Goal: Task Accomplishment & Management: Manage account settings

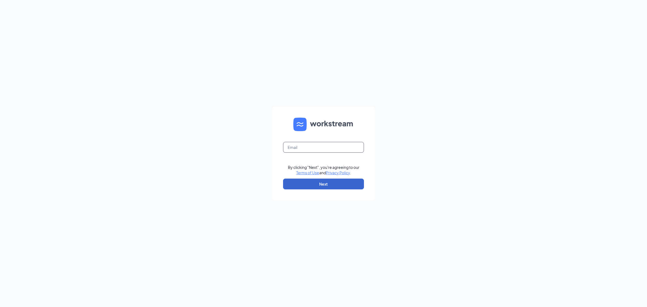
type input "[EMAIL_ADDRESS][DOMAIN_NAME]"
click at [293, 186] on button "Next" at bounding box center [323, 184] width 81 height 11
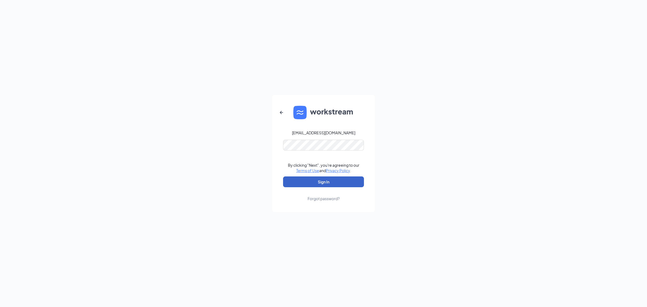
click at [343, 179] on button "Sign In" at bounding box center [323, 181] width 81 height 11
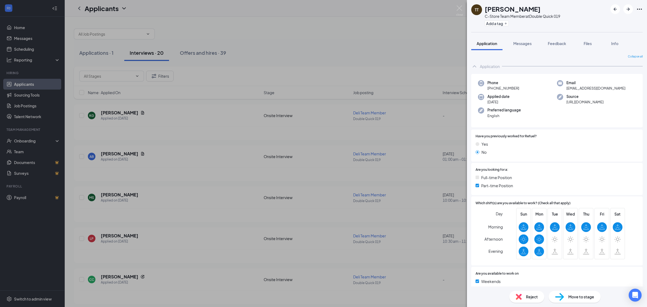
click at [457, 4] on div "TT [PERSON_NAME] C-Store Team Member at Double Quick 019 Add a tag Application …" at bounding box center [323, 153] width 647 height 307
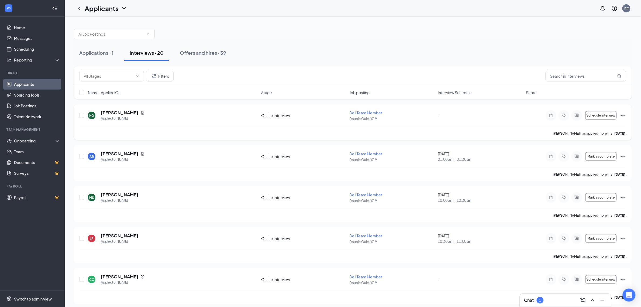
click at [126, 109] on div "KG [PERSON_NAME] Applied on [DATE] Onsite Interview Deli Team Member Double Qui…" at bounding box center [353, 122] width 558 height 36
click at [123, 111] on h5 "[PERSON_NAME]" at bounding box center [119, 113] width 37 height 6
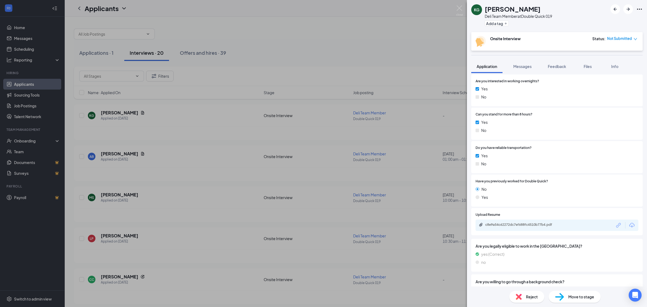
scroll to position [285, 0]
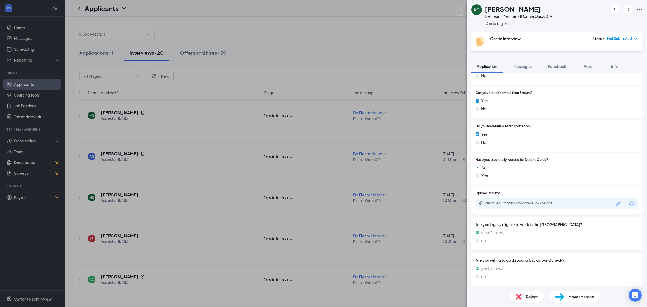
click at [570, 296] on span "Move to stage" at bounding box center [581, 297] width 26 height 6
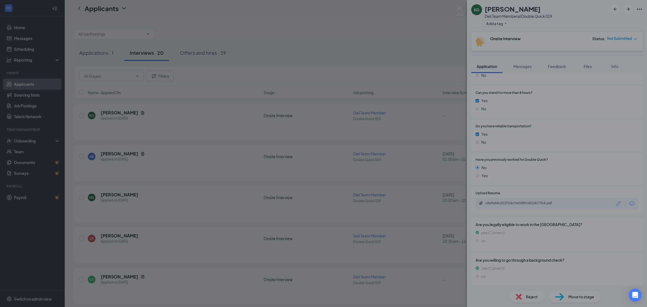
scroll to position [283, 0]
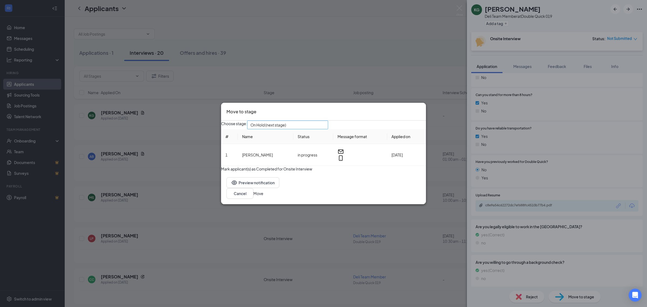
click at [320, 123] on span "On Hold (next stage)" at bounding box center [285, 128] width 70 height 15
click at [304, 176] on span "Hiring Complete" at bounding box center [297, 173] width 74 height 6
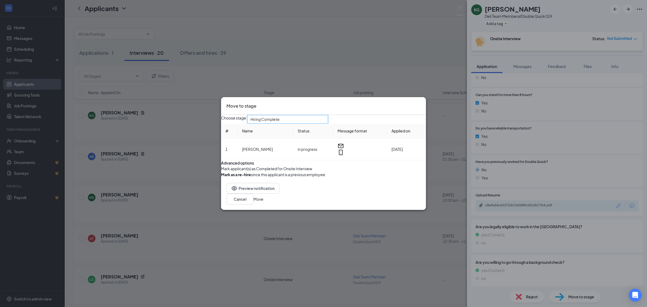
click at [221, 171] on button "button" at bounding box center [221, 169] width 0 height 6
click at [263, 202] on button "Move" at bounding box center [258, 199] width 10 height 6
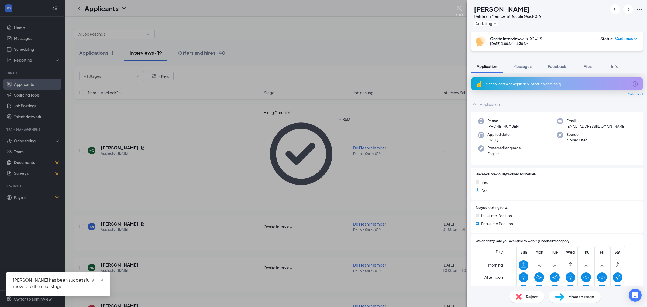
click at [458, 9] on img at bounding box center [459, 10] width 7 height 11
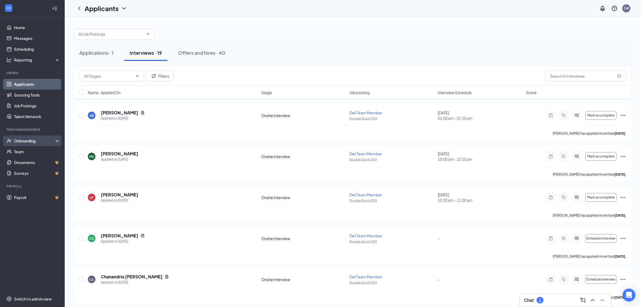
click at [36, 142] on div "Onboarding" at bounding box center [35, 140] width 42 height 5
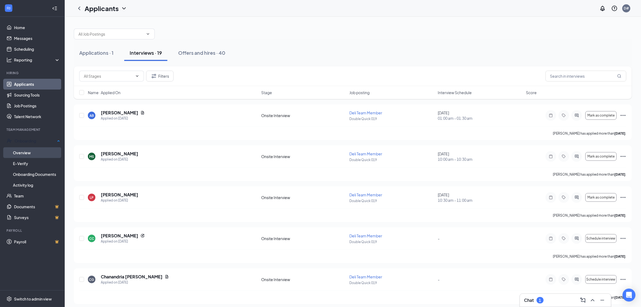
click at [29, 153] on link "Overview" at bounding box center [36, 152] width 47 height 11
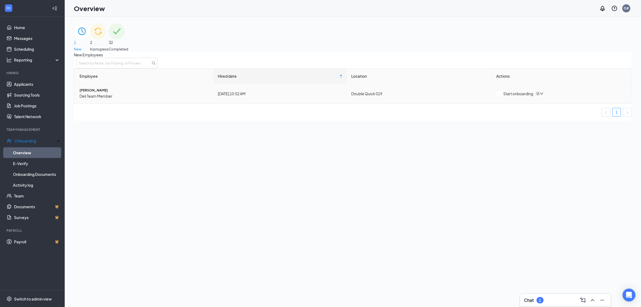
click at [510, 97] on div "Start onboarding" at bounding box center [515, 94] width 37 height 6
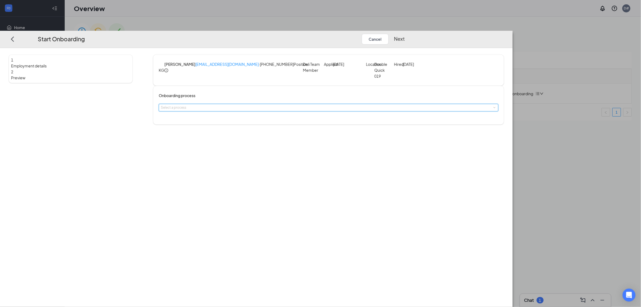
click at [321, 106] on div "Select a process" at bounding box center [328, 107] width 335 height 7
click at [314, 123] on li "New Hire Documentation" at bounding box center [289, 120] width 88 height 9
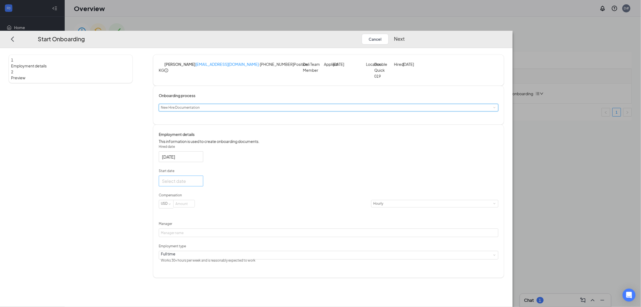
click at [200, 184] on div at bounding box center [181, 180] width 38 height 7
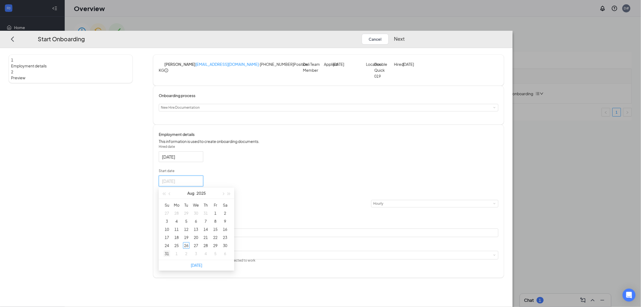
type input "[DATE]"
click at [226, 198] on button "button" at bounding box center [223, 193] width 6 height 11
click at [170, 224] on div "7" at bounding box center [167, 221] width 6 height 6
click at [203, 186] on div "[DATE]" at bounding box center [181, 181] width 44 height 11
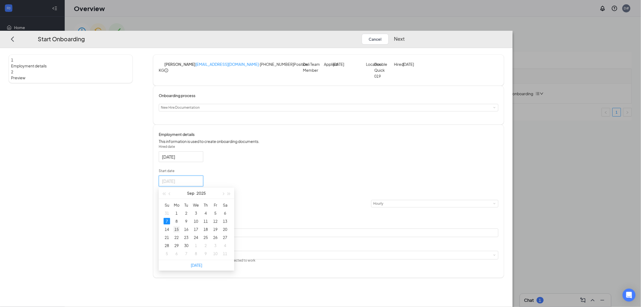
type input "[DATE]"
click at [180, 232] on div "15" at bounding box center [176, 229] width 6 height 6
click at [195, 207] on input at bounding box center [184, 203] width 21 height 7
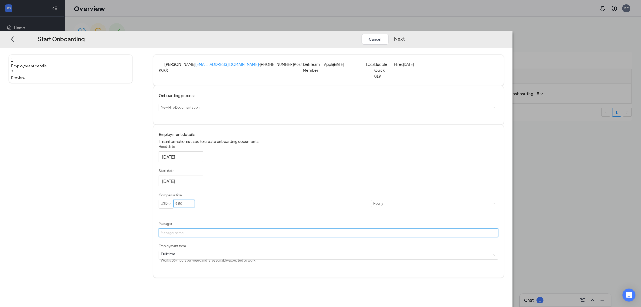
type input "9.5"
click at [282, 237] on input "Manager" at bounding box center [329, 232] width 340 height 9
type input "[PERSON_NAME]"
click at [405, 33] on button "Next" at bounding box center [399, 38] width 11 height 11
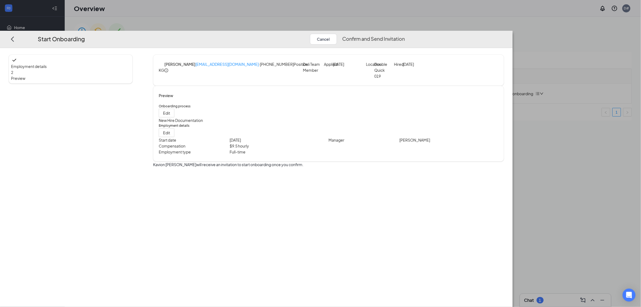
click at [405, 33] on button "Confirm and Send Invitation" at bounding box center [373, 38] width 63 height 11
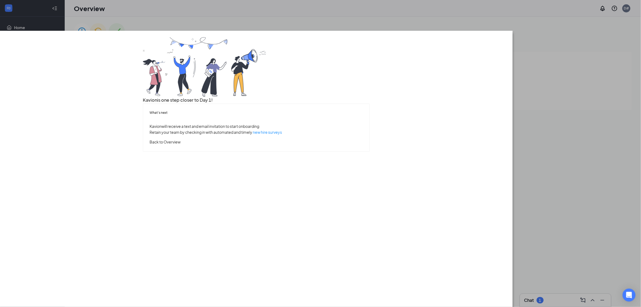
click at [181, 145] on button "Back to Overview" at bounding box center [165, 142] width 31 height 6
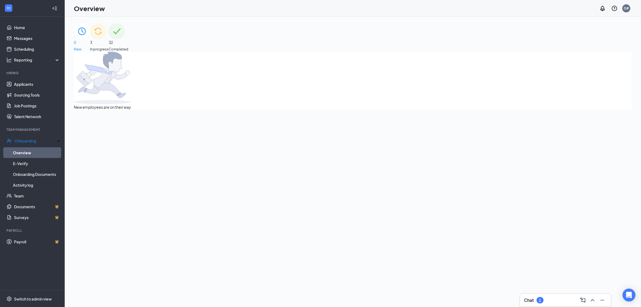
click at [109, 46] on div "3 In progress" at bounding box center [99, 37] width 19 height 29
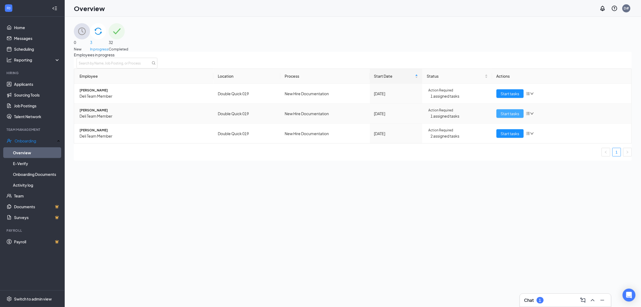
click at [506, 116] on span "Start tasks" at bounding box center [510, 114] width 19 height 6
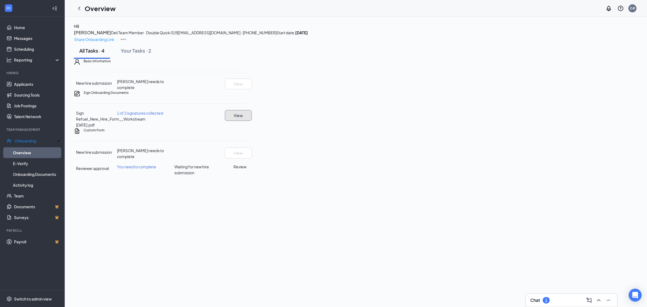
click at [252, 121] on button "View" at bounding box center [238, 115] width 27 height 11
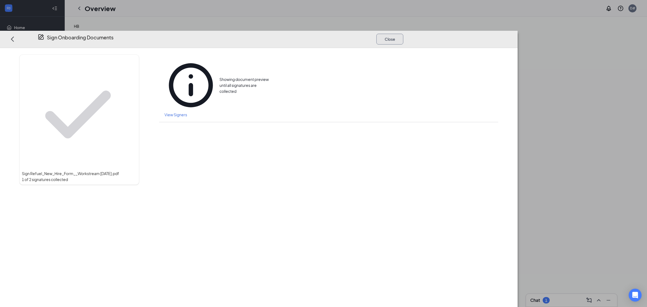
click at [403, 33] on button "Close" at bounding box center [389, 38] width 27 height 11
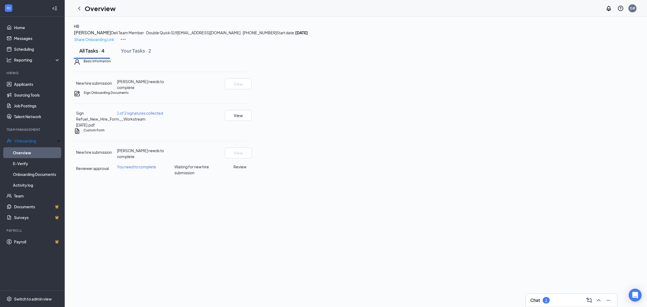
click at [76, 7] on icon "ChevronLeft" at bounding box center [79, 8] width 6 height 6
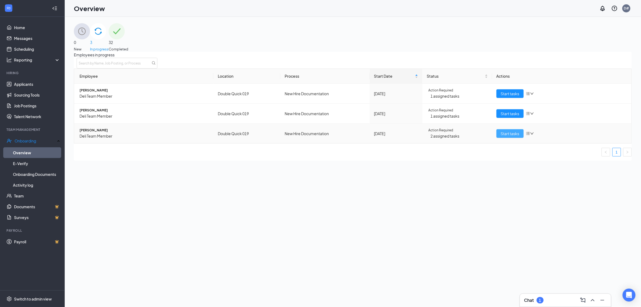
click at [505, 136] on span "Start tasks" at bounding box center [510, 134] width 19 height 6
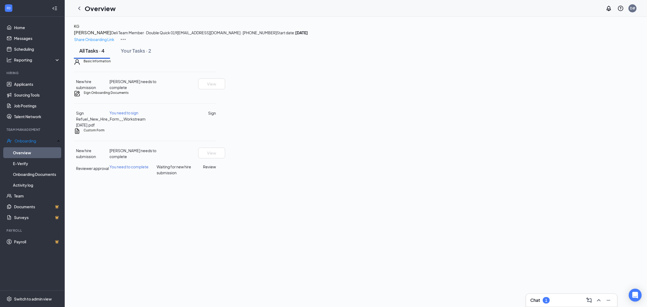
click at [216, 116] on button "Sign" at bounding box center [212, 113] width 8 height 6
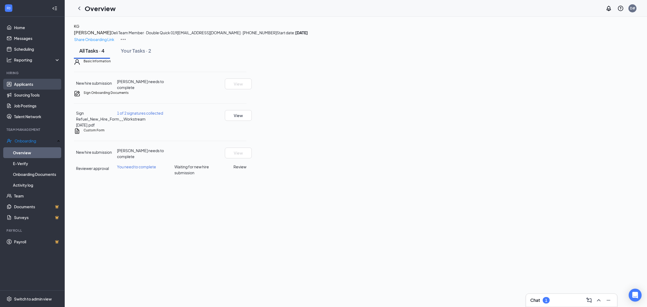
click at [34, 85] on link "Applicants" at bounding box center [37, 84] width 46 height 11
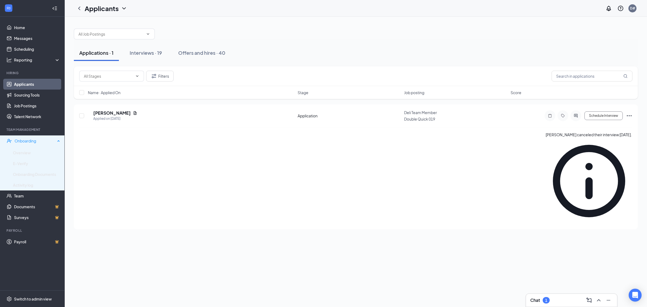
click at [34, 141] on div "Onboarding" at bounding box center [35, 140] width 41 height 5
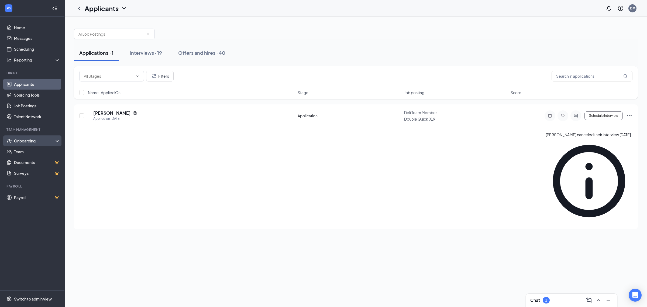
click at [34, 141] on div "Onboarding" at bounding box center [35, 140] width 42 height 5
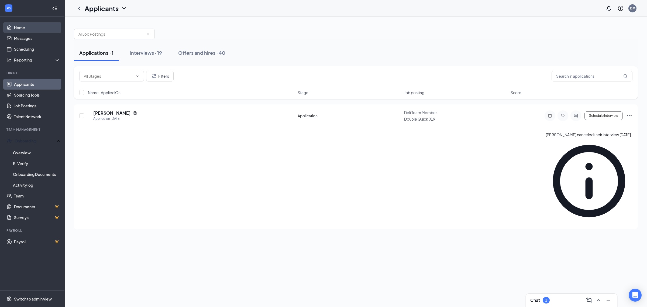
click at [20, 30] on link "Home" at bounding box center [37, 27] width 46 height 11
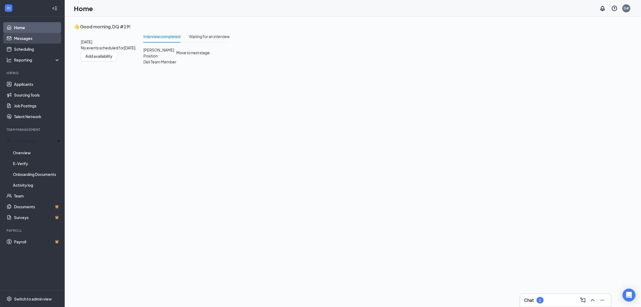
click at [40, 41] on link "Messages" at bounding box center [37, 38] width 46 height 11
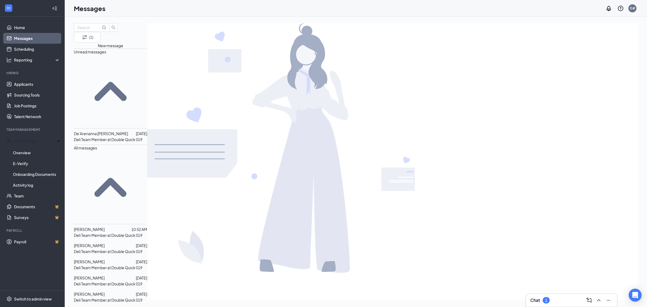
scroll to position [22, 0]
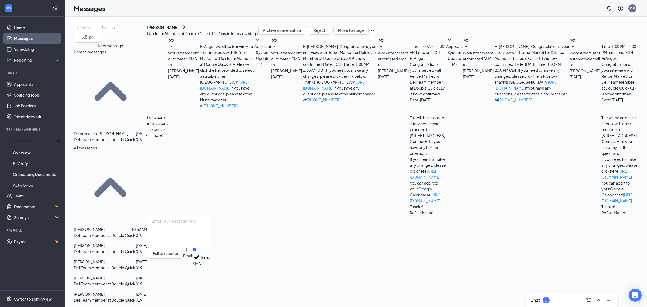
drag, startPoint x: 205, startPoint y: 35, endPoint x: 201, endPoint y: 35, distance: 3.8
click at [187, 30] on icon "ChevronRight" at bounding box center [184, 27] width 6 height 6
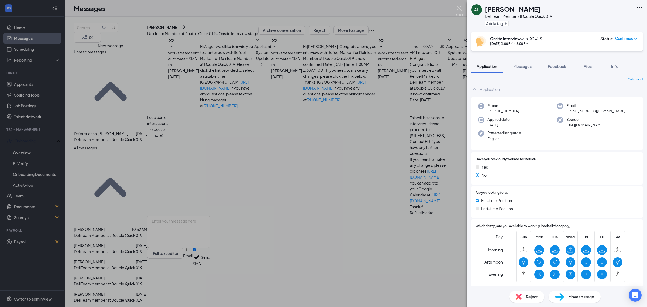
click at [456, 11] on img at bounding box center [459, 10] width 7 height 11
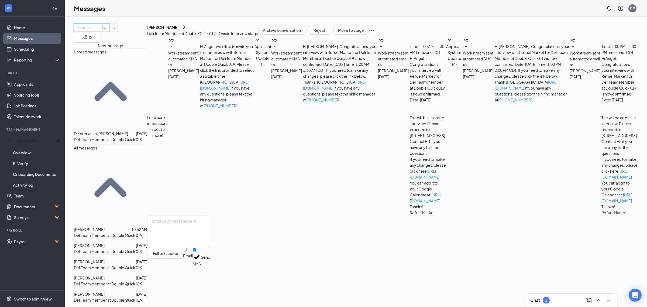
click at [99, 30] on input "text" at bounding box center [89, 28] width 24 height 6
type input "[PERSON_NAME]"
click at [106, 30] on icon "MagnifyingGlass" at bounding box center [104, 27] width 4 height 4
click at [28, 27] on link "Home" at bounding box center [37, 27] width 46 height 11
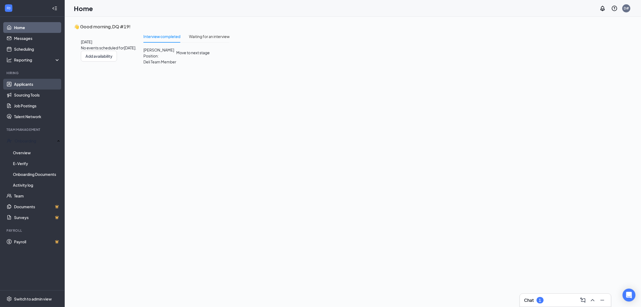
click at [36, 83] on link "Applicants" at bounding box center [37, 84] width 46 height 11
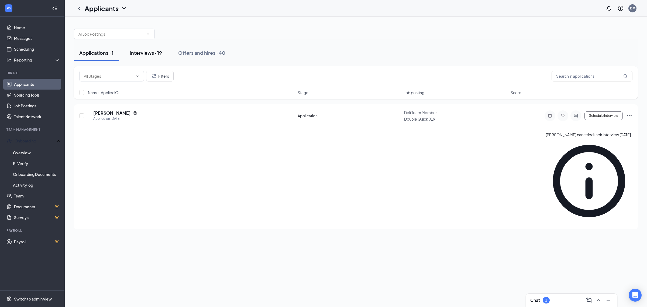
click at [146, 53] on div "Interviews · 19" at bounding box center [146, 52] width 32 height 7
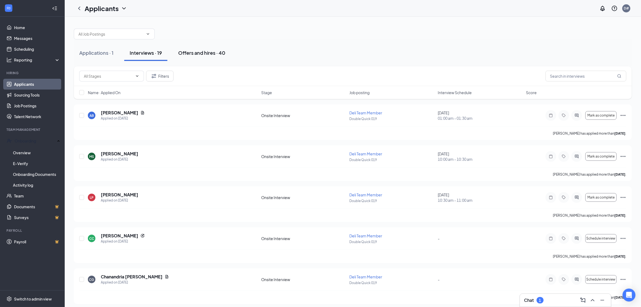
click at [196, 57] on button "Offers and hires · 40" at bounding box center [202, 53] width 58 height 16
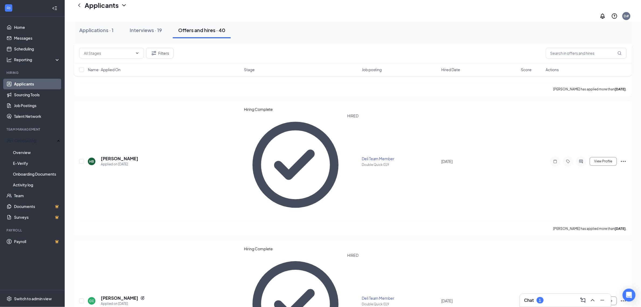
scroll to position [438, 0]
